Goal: Transaction & Acquisition: Purchase product/service

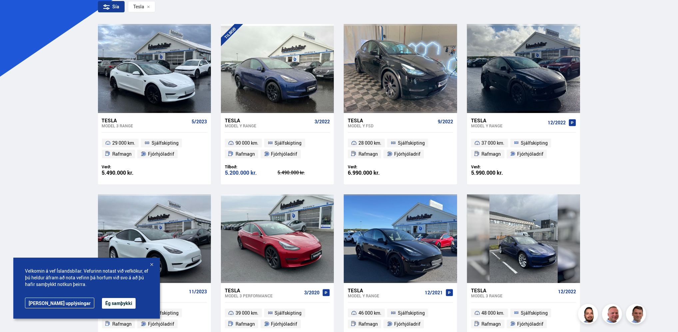
click at [103, 305] on button "Ég samþykki" at bounding box center [119, 303] width 34 height 11
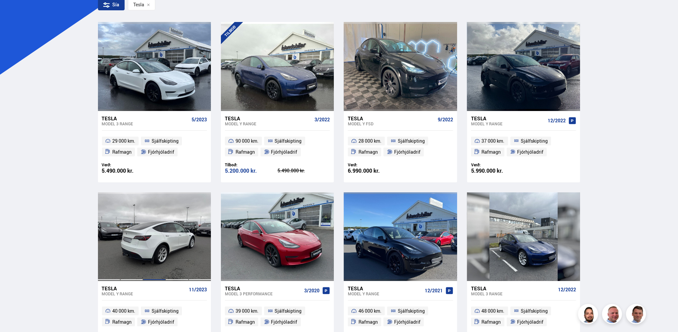
scroll to position [133, 0]
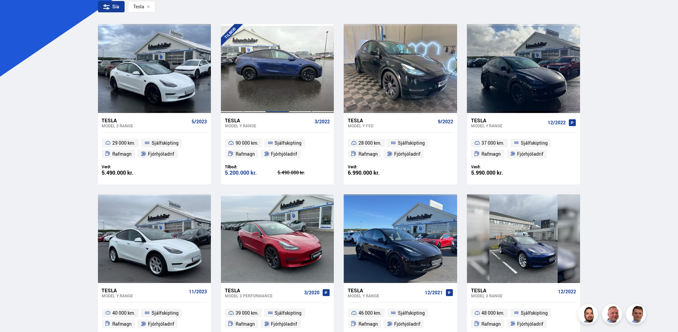
click at [276, 55] on div at bounding box center [277, 68] width 23 height 89
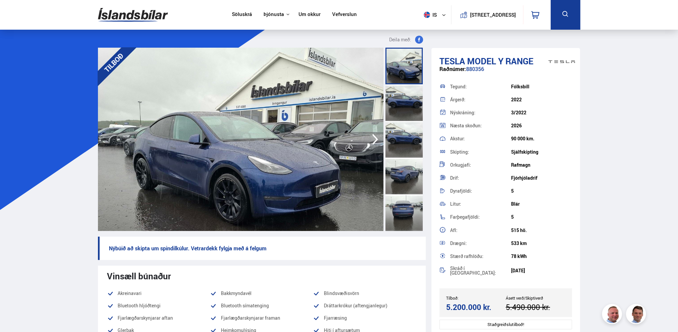
click at [402, 97] on div at bounding box center [404, 102] width 37 height 37
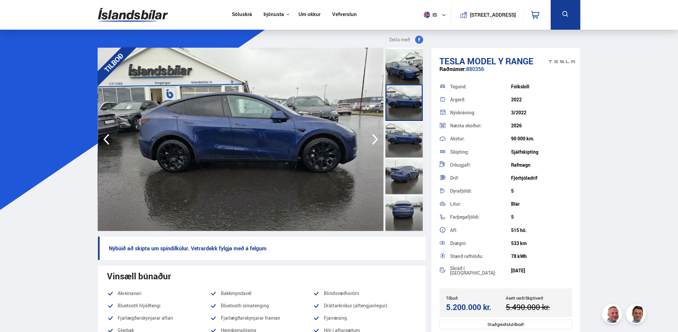
click at [403, 126] on div at bounding box center [404, 139] width 37 height 37
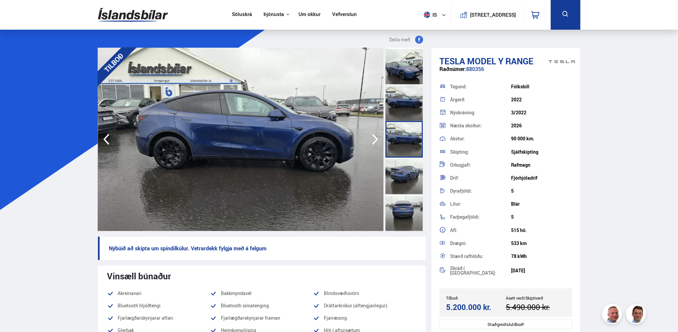
click at [400, 163] on div at bounding box center [404, 176] width 37 height 37
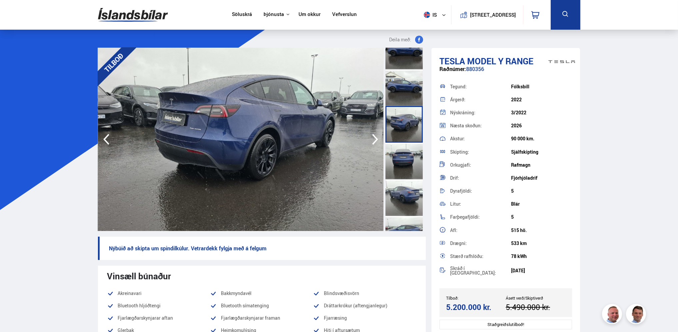
scroll to position [67, 0]
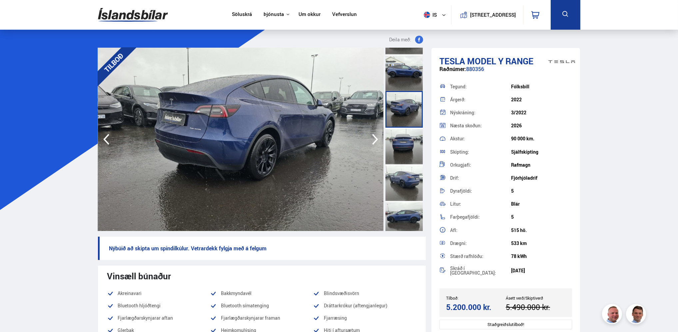
click at [401, 152] on div at bounding box center [404, 146] width 37 height 37
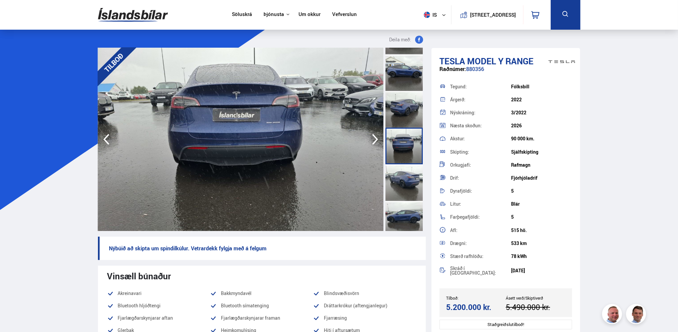
click at [402, 179] on div at bounding box center [404, 182] width 37 height 37
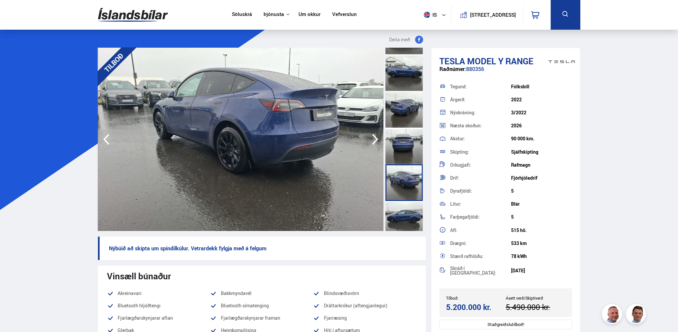
click at [407, 208] on div at bounding box center [404, 219] width 37 height 37
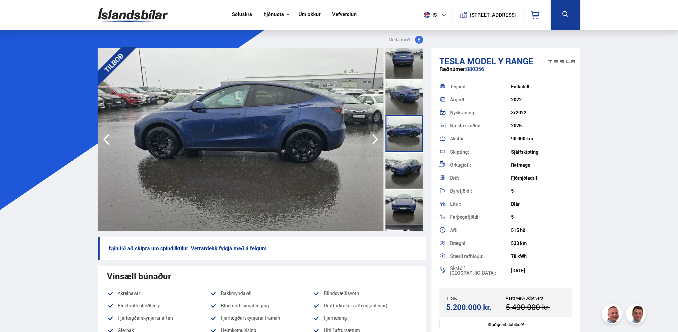
scroll to position [167, 0]
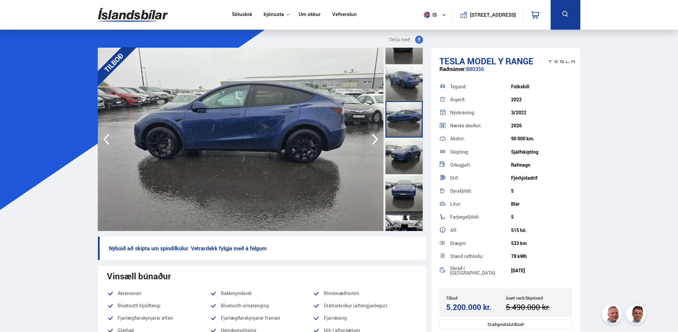
click at [408, 192] on div at bounding box center [404, 192] width 37 height 37
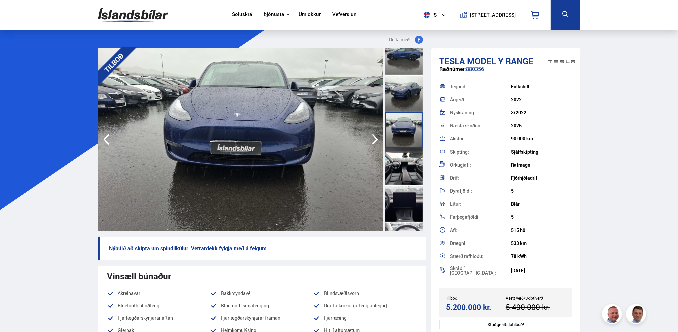
scroll to position [233, 0]
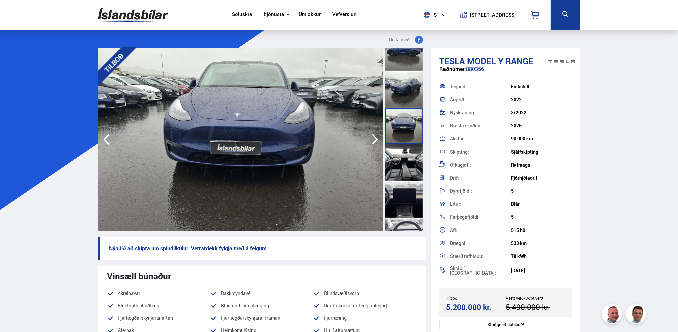
click at [405, 165] on div at bounding box center [404, 162] width 37 height 37
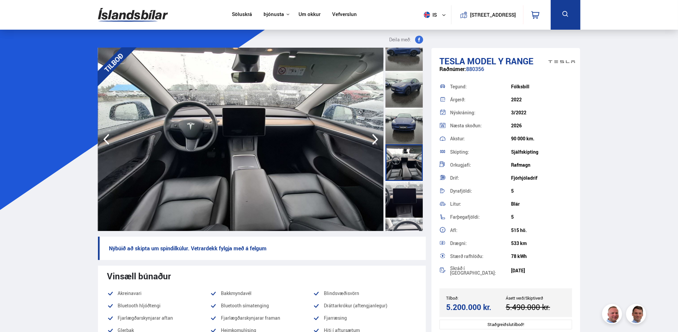
click at [410, 192] on div at bounding box center [404, 199] width 37 height 37
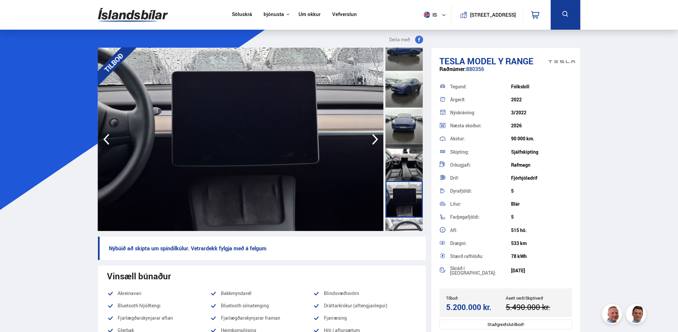
scroll to position [267, 0]
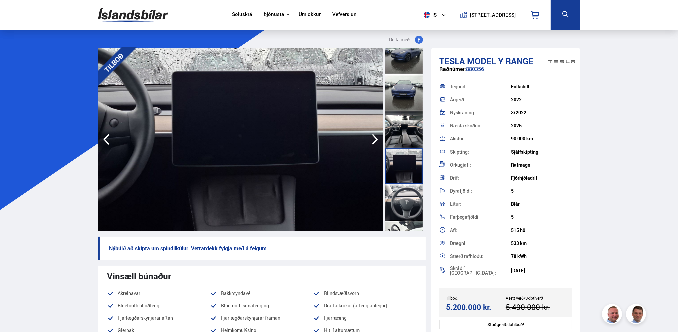
click at [410, 192] on div at bounding box center [404, 202] width 37 height 37
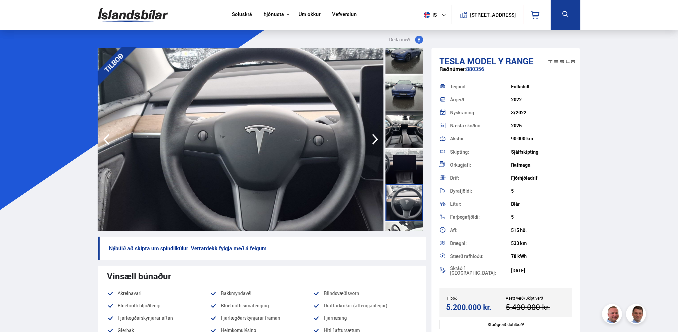
scroll to position [300, 0]
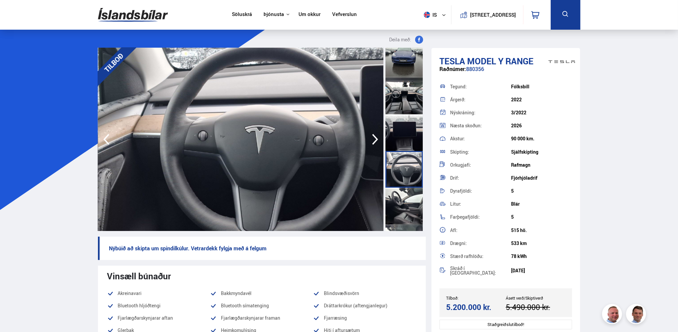
click at [410, 192] on div at bounding box center [404, 206] width 37 height 37
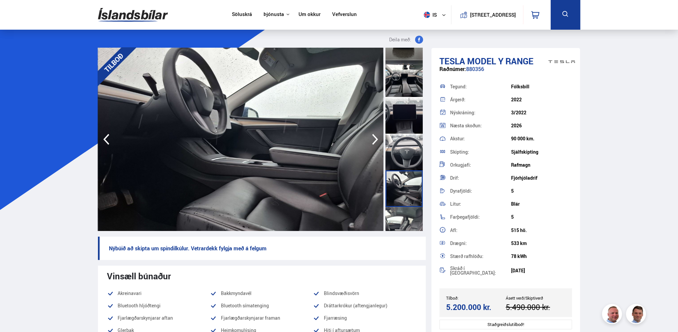
scroll to position [333, 0]
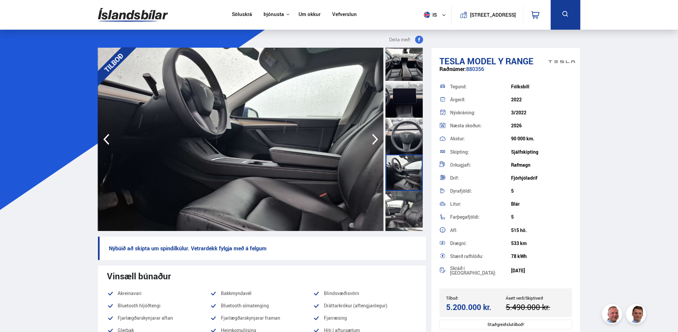
click at [410, 195] on div at bounding box center [404, 209] width 37 height 37
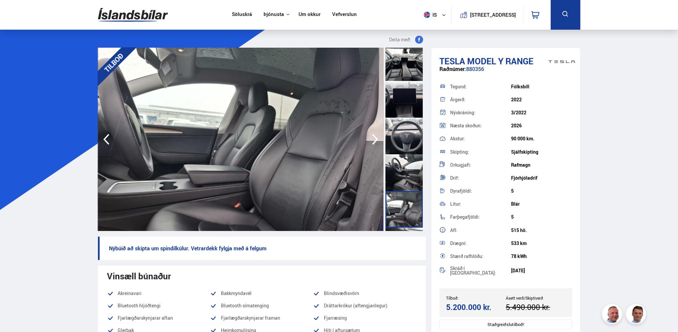
scroll to position [367, 0]
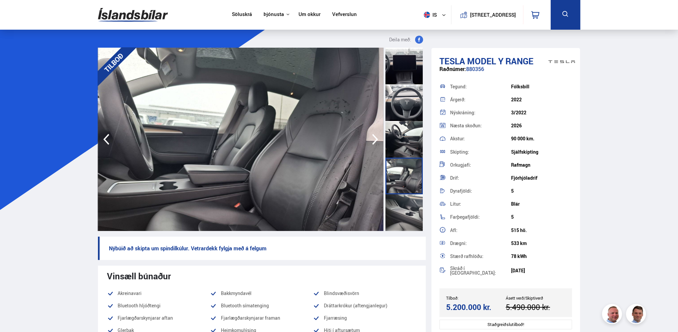
click at [410, 200] on div at bounding box center [404, 212] width 37 height 37
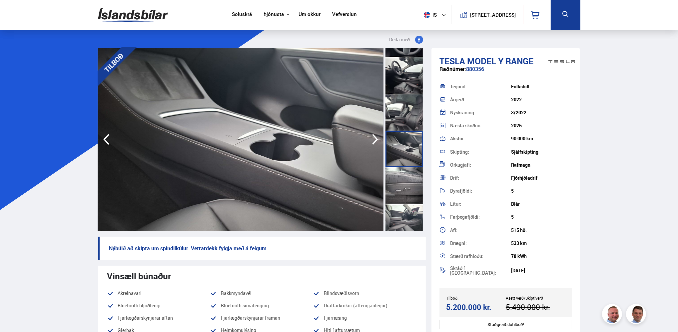
scroll to position [433, 0]
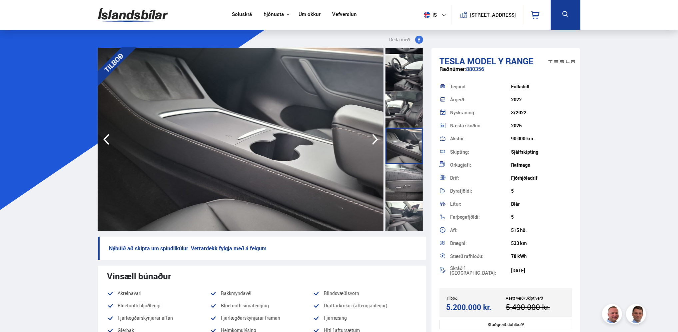
click at [410, 193] on div at bounding box center [404, 182] width 37 height 37
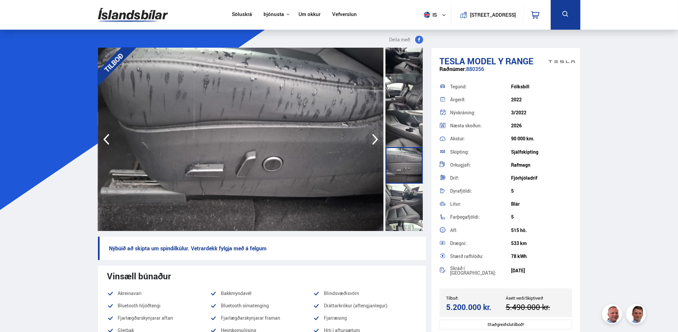
scroll to position [467, 0]
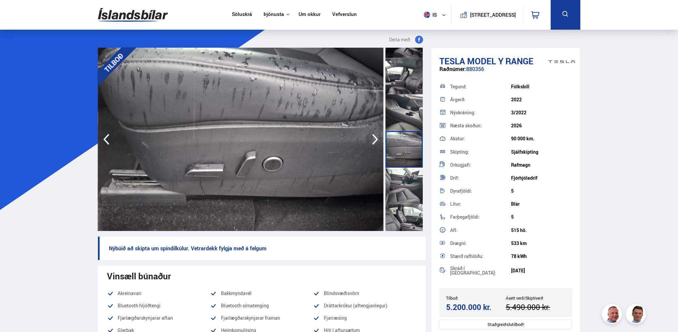
click at [410, 193] on div at bounding box center [404, 186] width 37 height 37
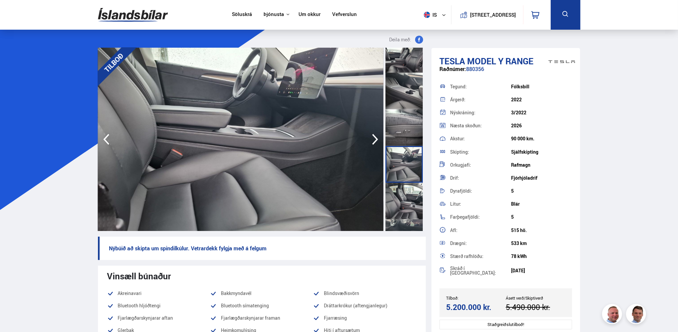
scroll to position [500, 0]
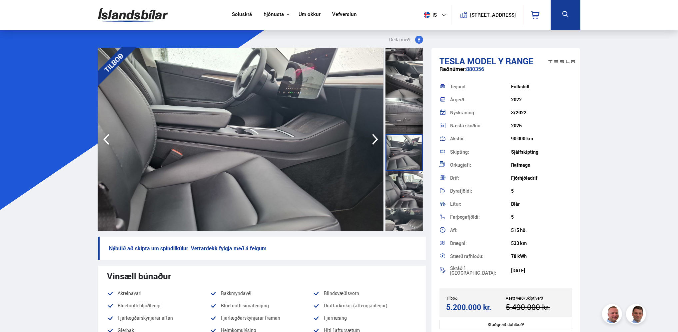
click at [410, 193] on div at bounding box center [404, 189] width 37 height 37
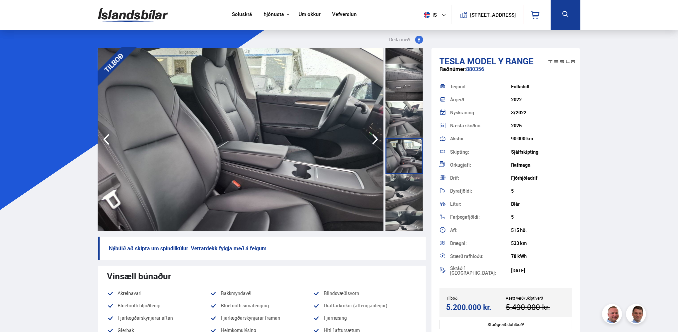
click at [410, 193] on div at bounding box center [404, 192] width 37 height 37
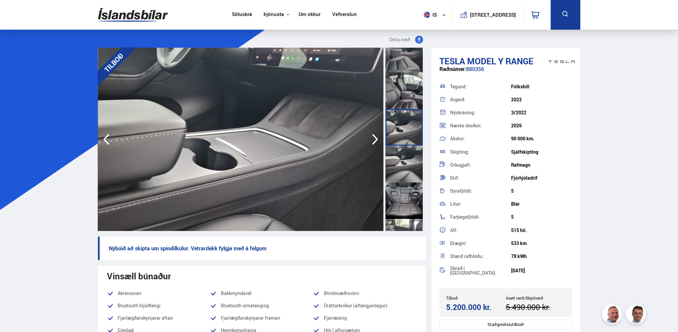
scroll to position [600, 0]
click at [410, 193] on div at bounding box center [404, 199] width 37 height 37
